Goal: Navigation & Orientation: Understand site structure

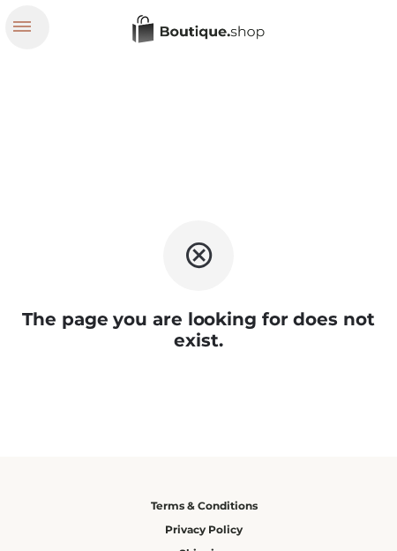
click at [24, 27] on link at bounding box center [27, 27] width 28 height 12
